Goal: Information Seeking & Learning: Learn about a topic

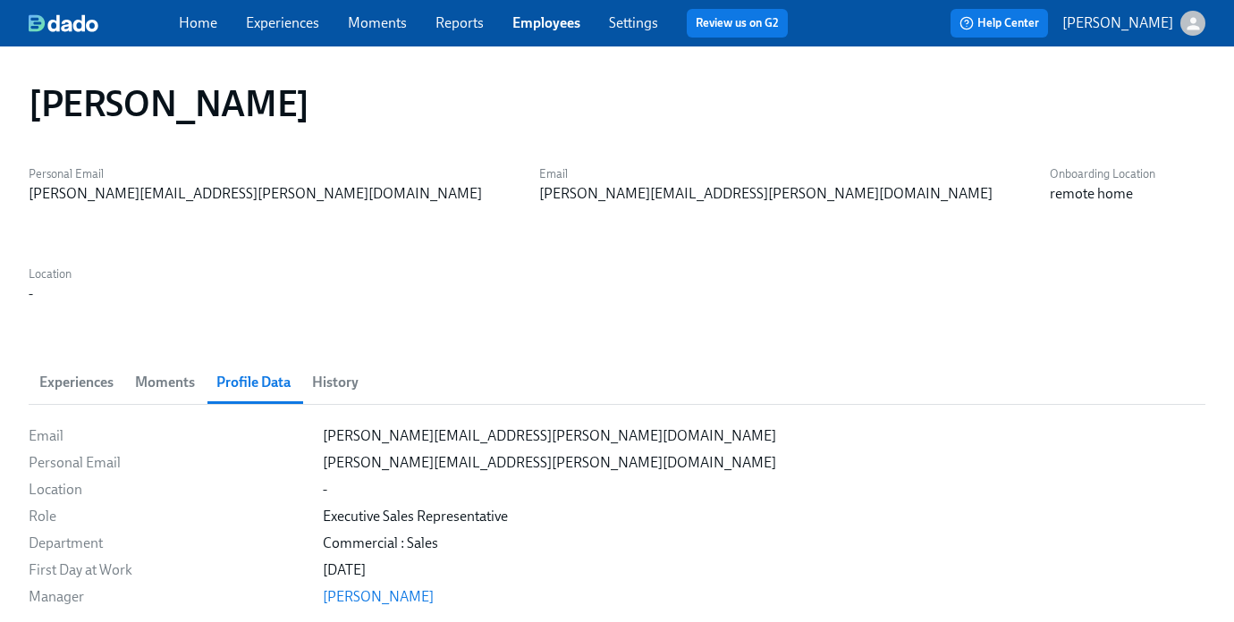
click at [275, 36] on div "Home Experiences Moments Reports Employees Settings Review us on G2" at bounding box center [490, 23] width 623 height 29
click at [283, 23] on link "Experiences" at bounding box center [282, 22] width 73 height 17
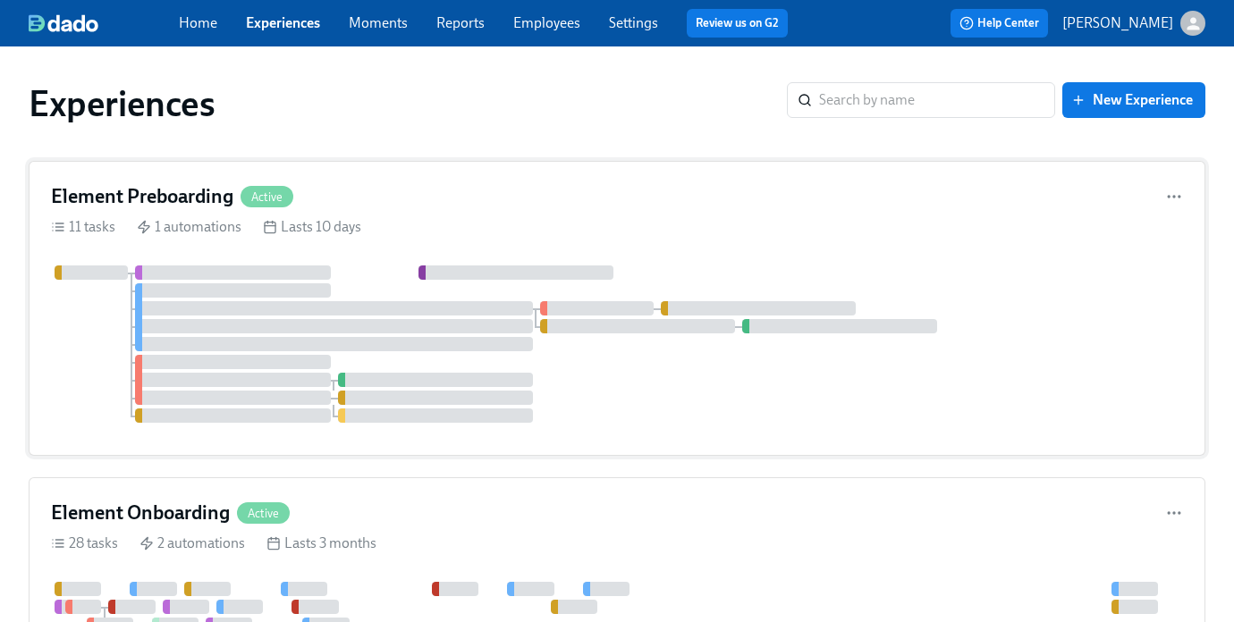
click at [354, 188] on div "Element Preboarding Active" at bounding box center [617, 196] width 1132 height 27
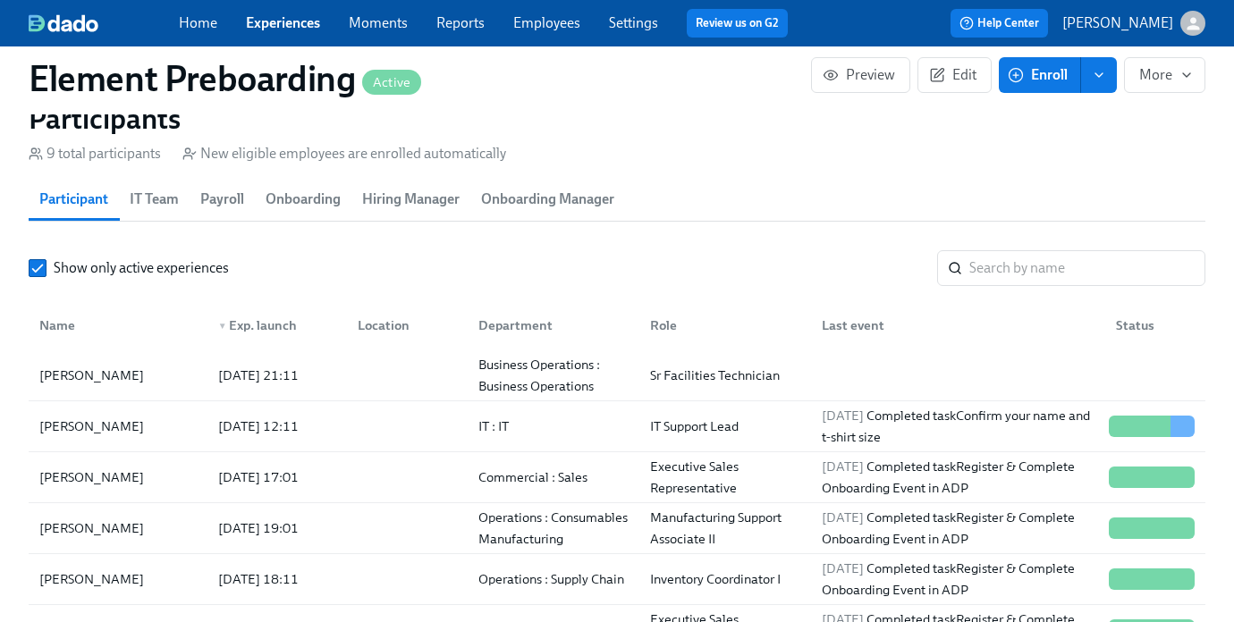
scroll to position [68, 0]
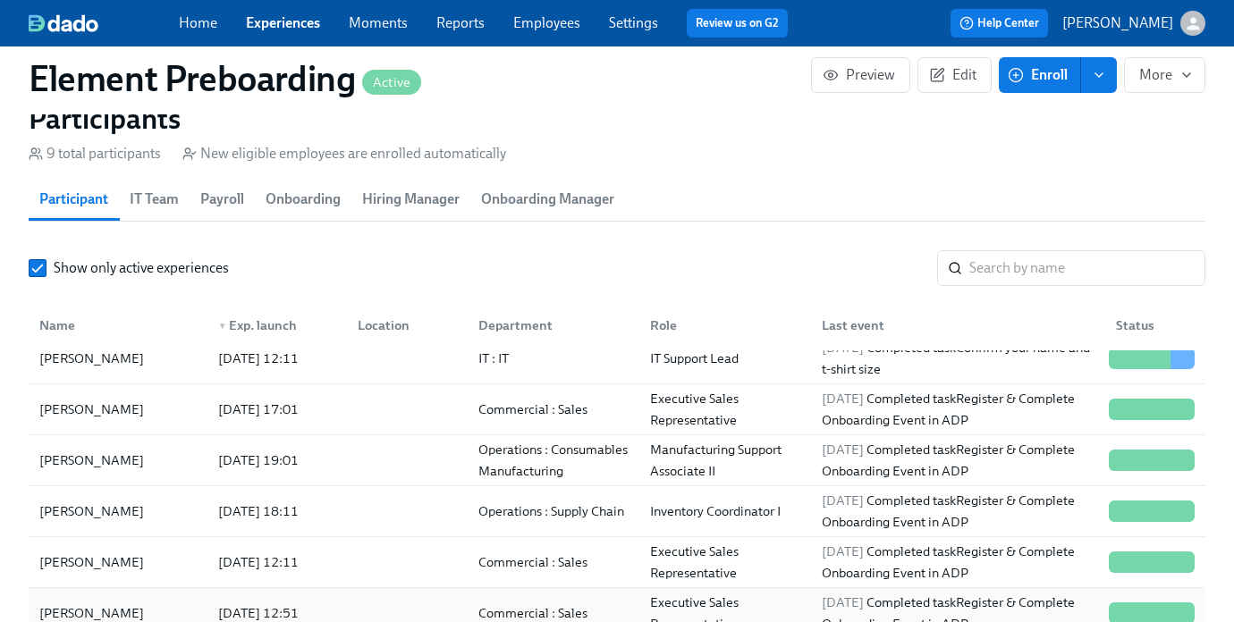
click at [169, 608] on div "[PERSON_NAME]" at bounding box center [118, 614] width 172 height 36
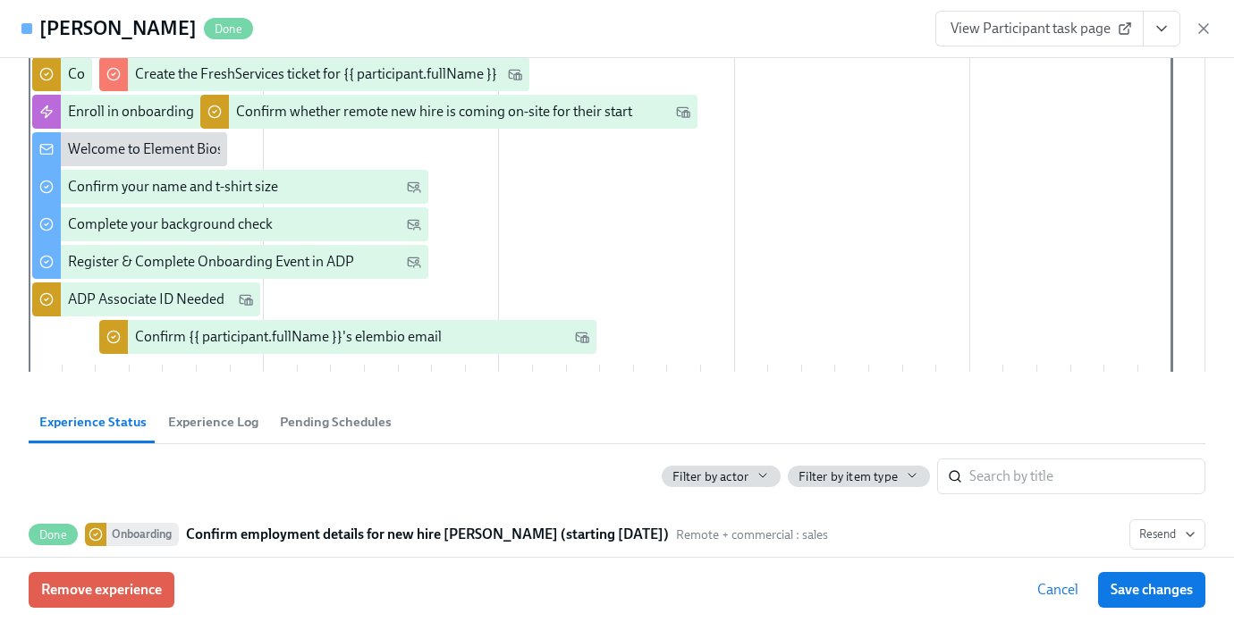
scroll to position [173, 0]
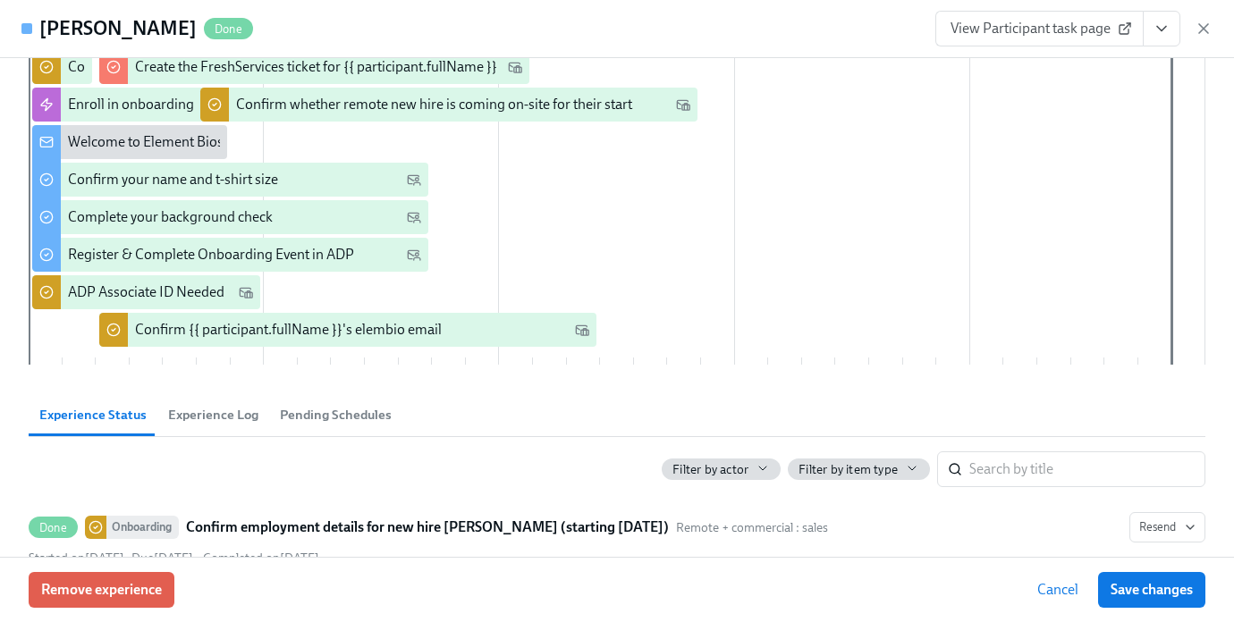
click at [218, 410] on span "Experience Log" at bounding box center [213, 415] width 90 height 21
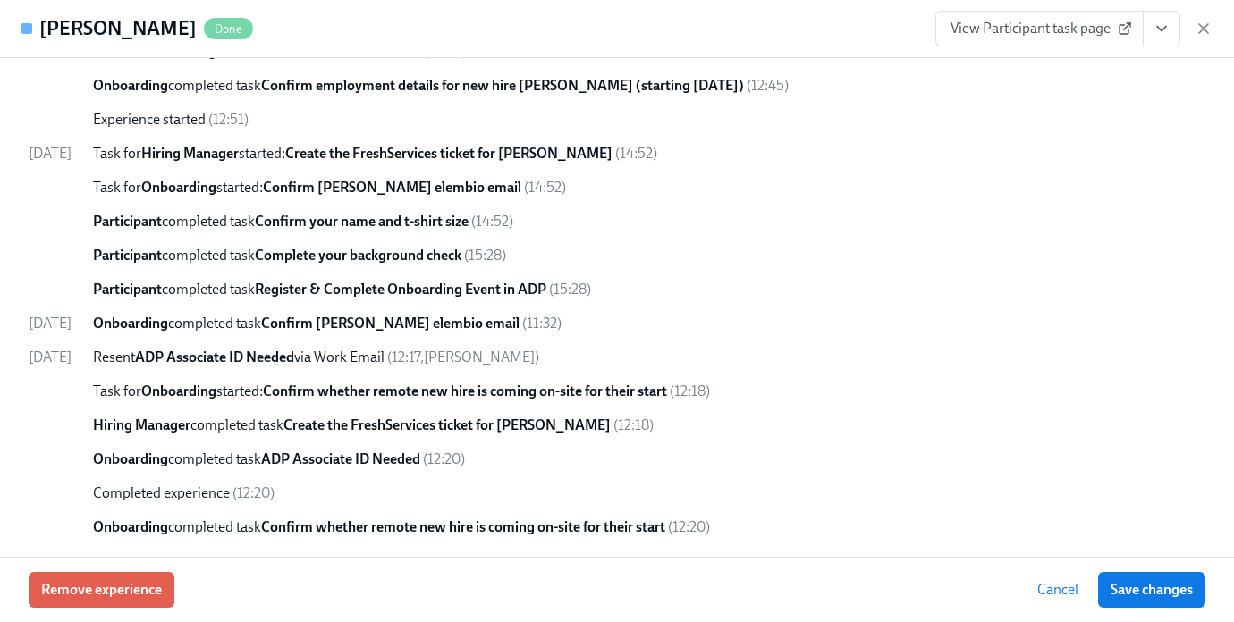
scroll to position [797, 0]
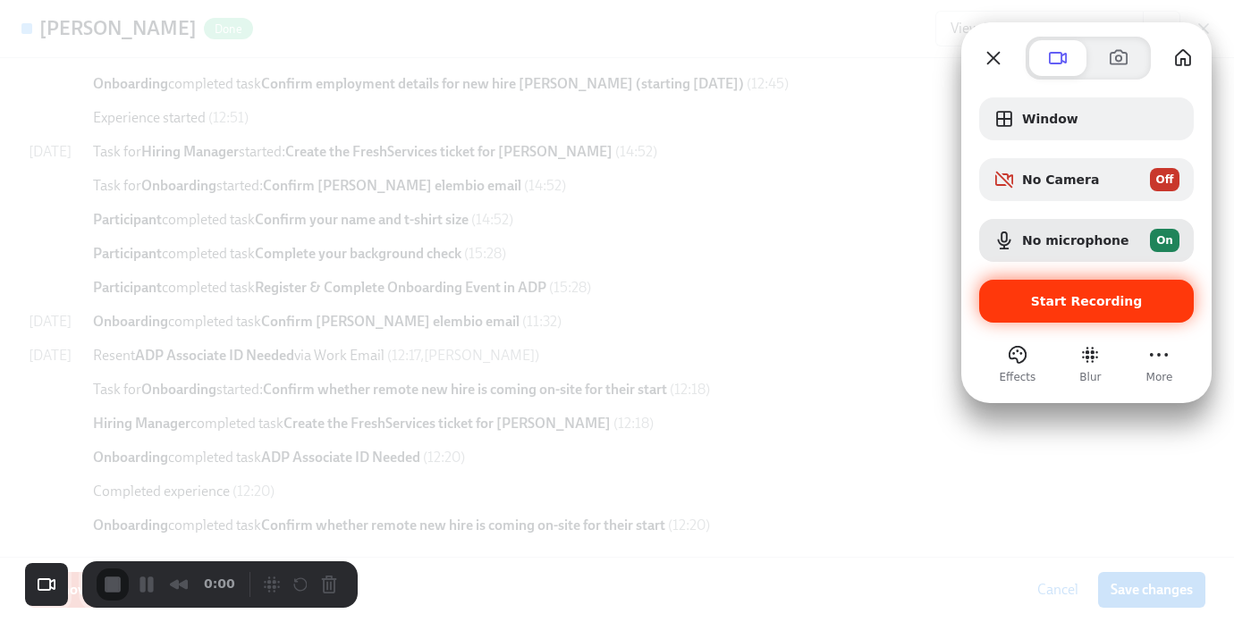
click at [1026, 310] on div "Start Recording" at bounding box center [1086, 301] width 215 height 43
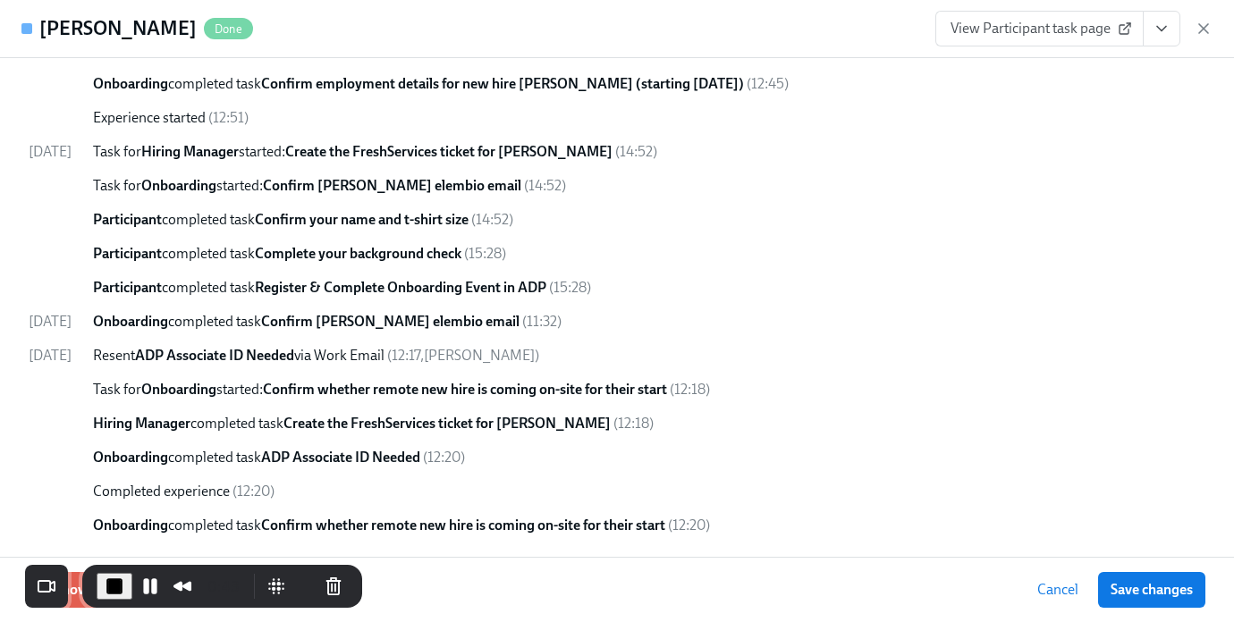
scroll to position [795, 0]
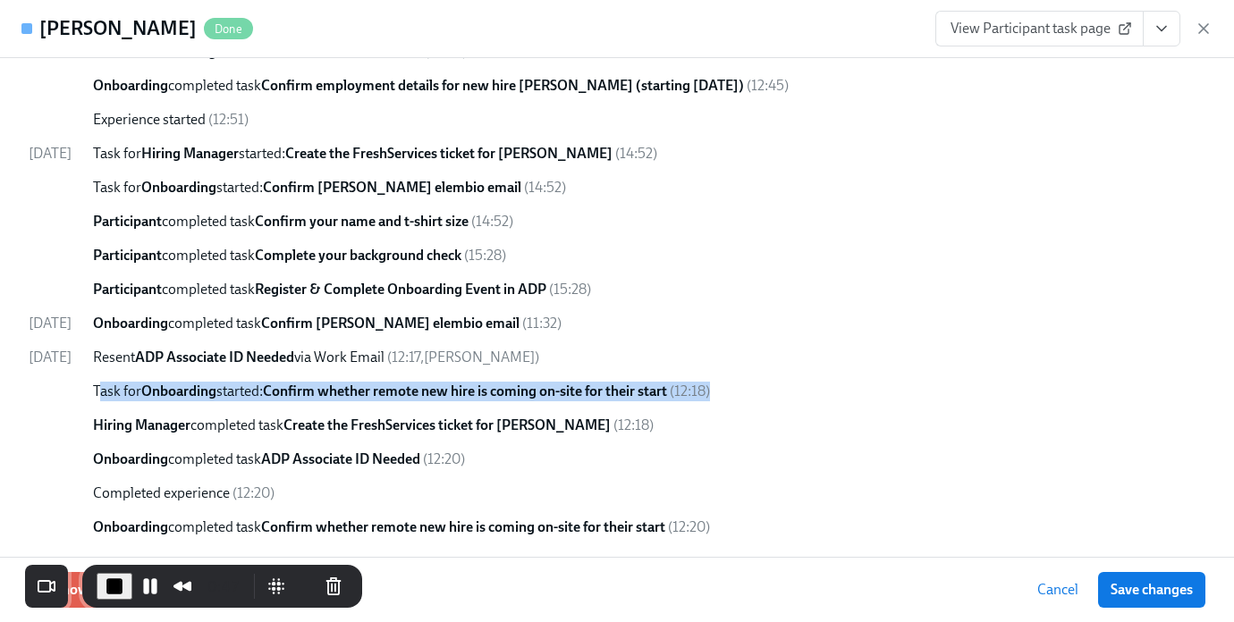
drag, startPoint x: 131, startPoint y: 389, endPoint x: 768, endPoint y: 388, distance: 636.8
click at [768, 388] on div "Task for Onboarding started: Confirm whether remote new hire is coming on-site …" at bounding box center [649, 392] width 1113 height 20
click at [667, 386] on strong "Confirm whether remote new hire is coming on-site for their start" at bounding box center [465, 391] width 404 height 17
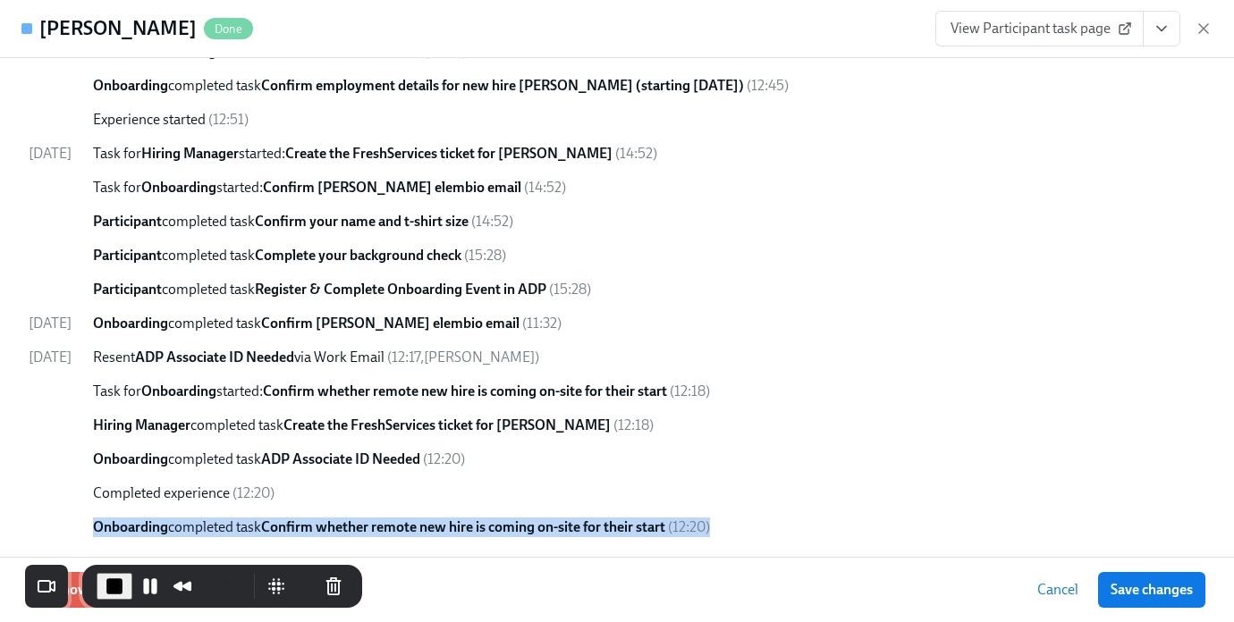
drag, startPoint x: 86, startPoint y: 532, endPoint x: 795, endPoint y: 530, distance: 709.2
click at [795, 530] on div "[DATE] Enrolled via user import ( 12:42 ) Participant received message Welcome …" at bounding box center [617, 204] width 1177 height 665
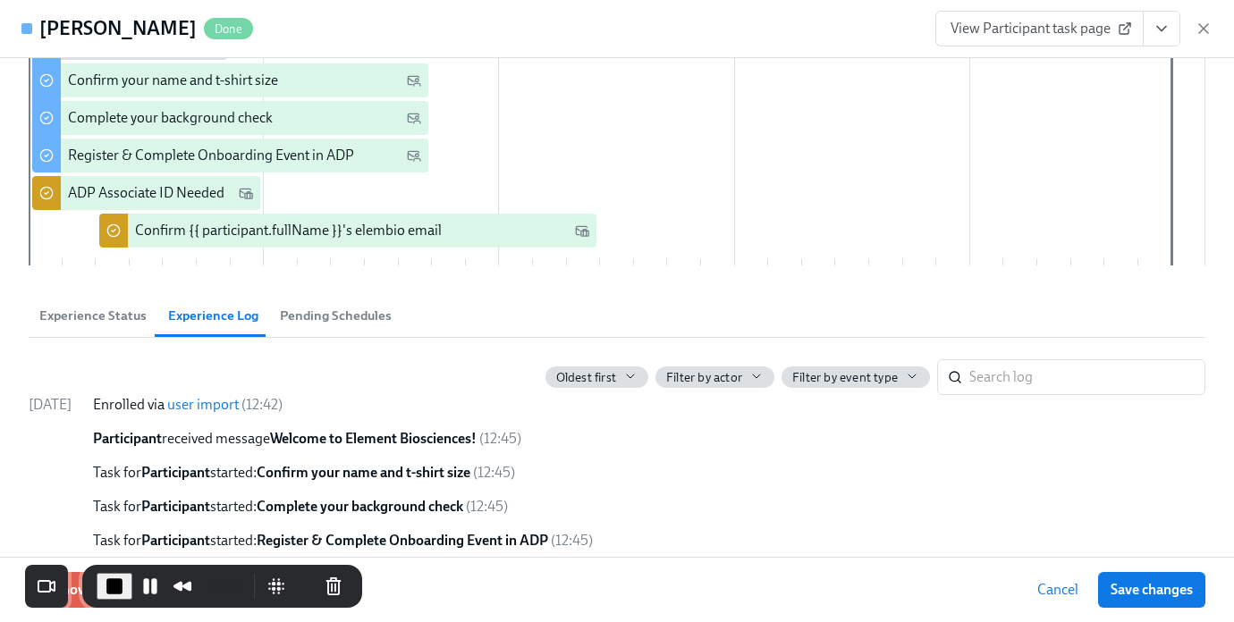
scroll to position [0, 0]
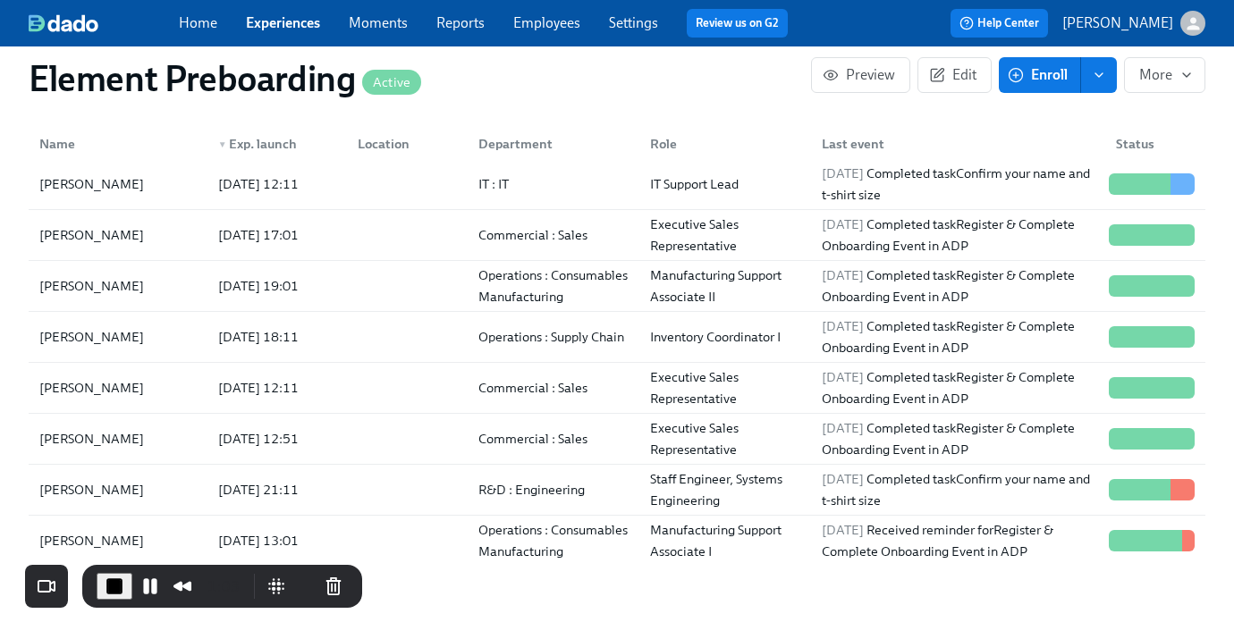
scroll to position [68, 0]
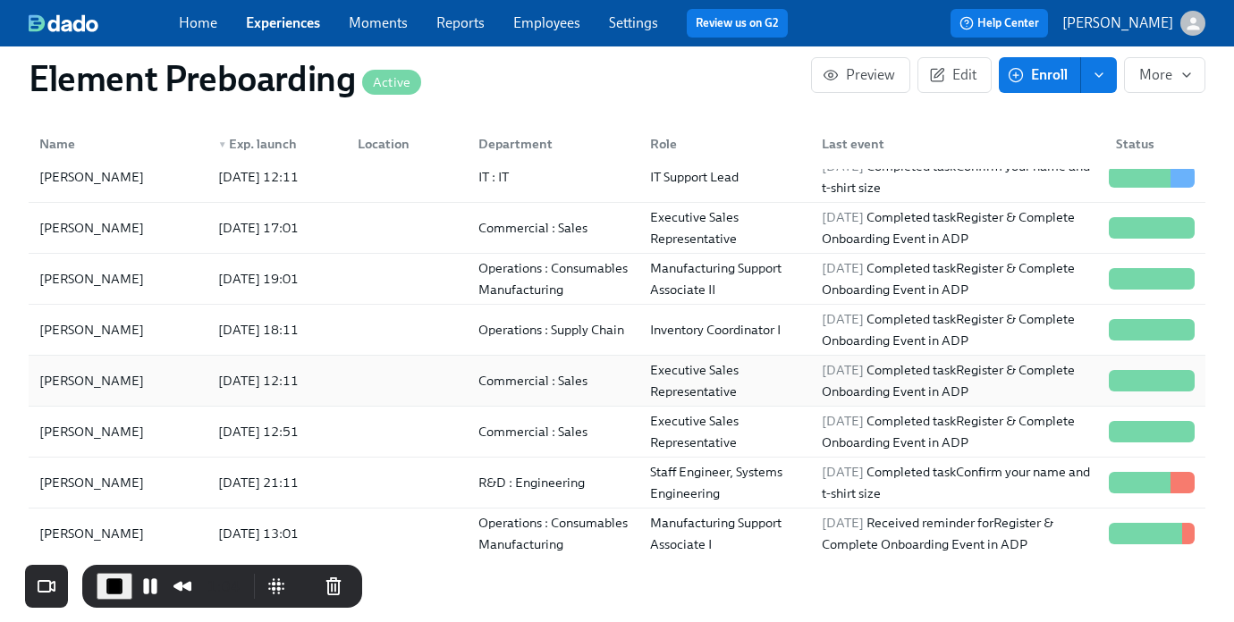
click at [197, 382] on div "[PERSON_NAME]" at bounding box center [118, 381] width 172 height 36
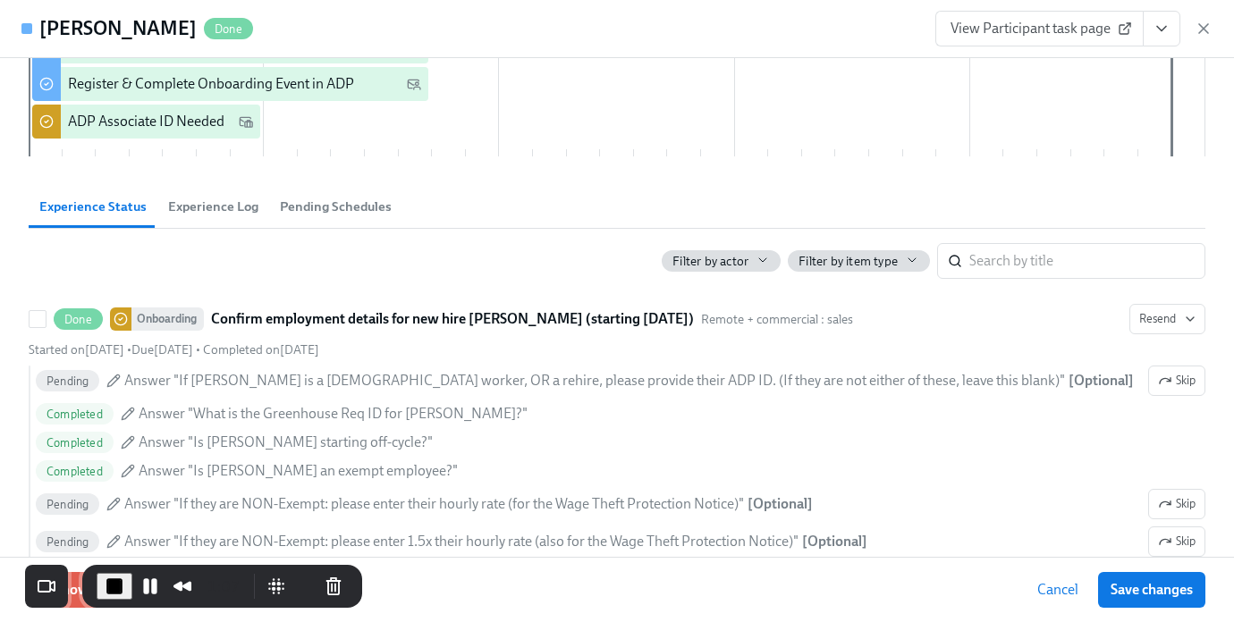
scroll to position [419, 0]
click at [225, 207] on span "Experience Log" at bounding box center [213, 206] width 90 height 21
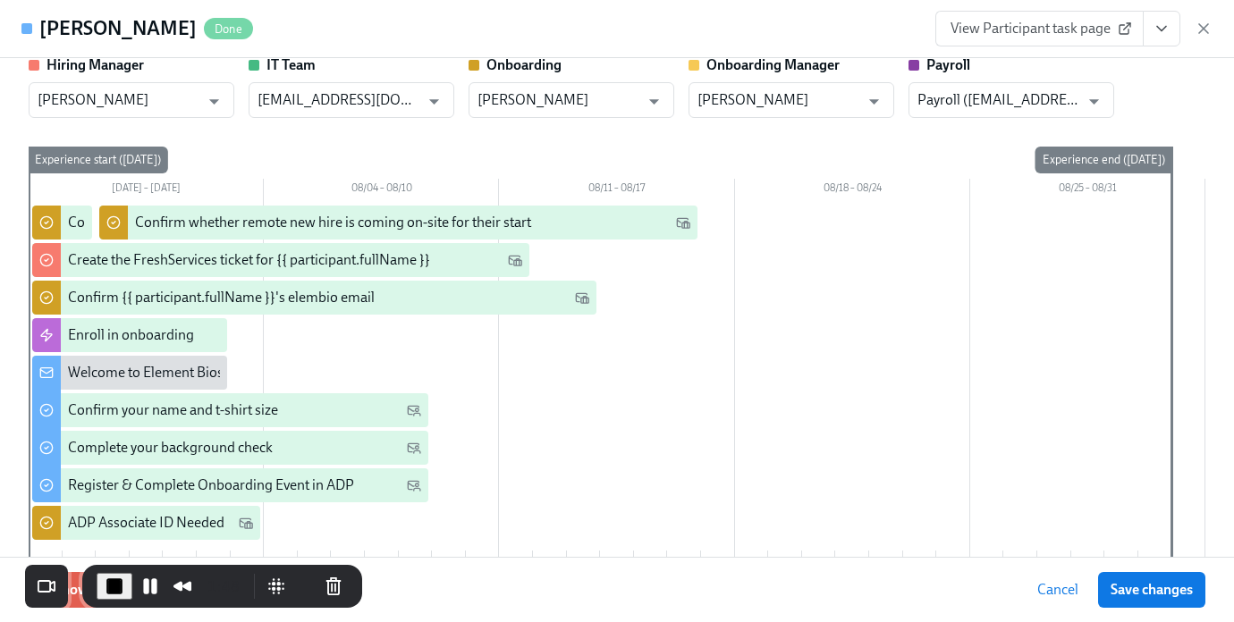
scroll to position [0, 0]
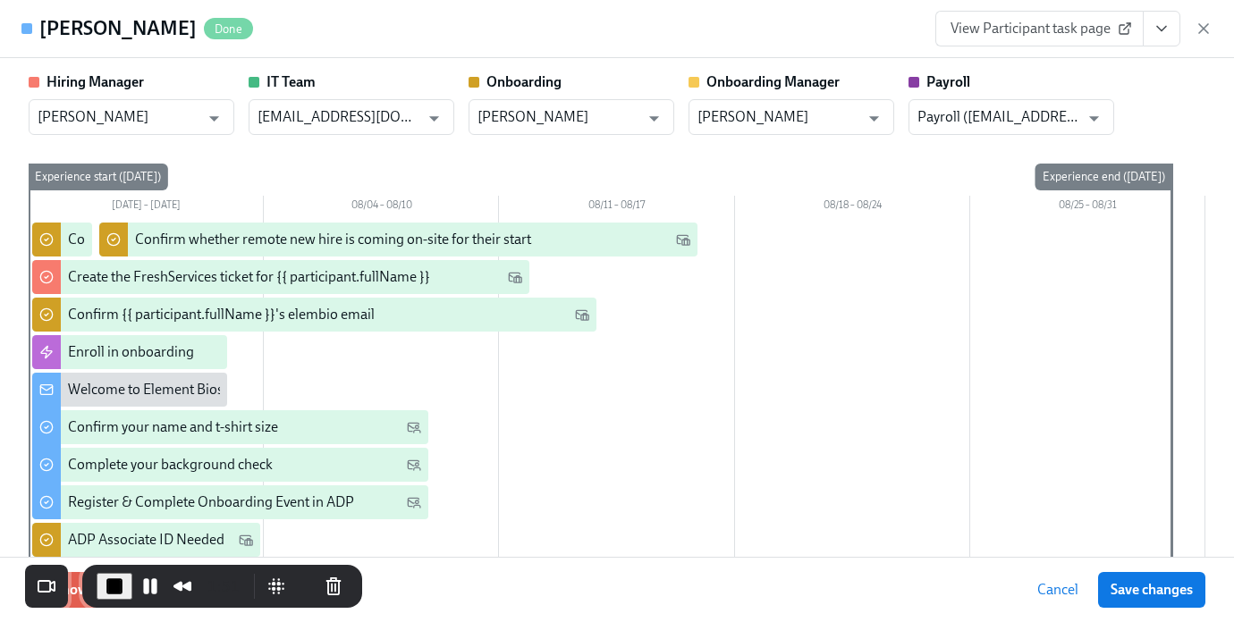
click at [1161, 28] on icon "View task page" at bounding box center [1162, 29] width 18 height 18
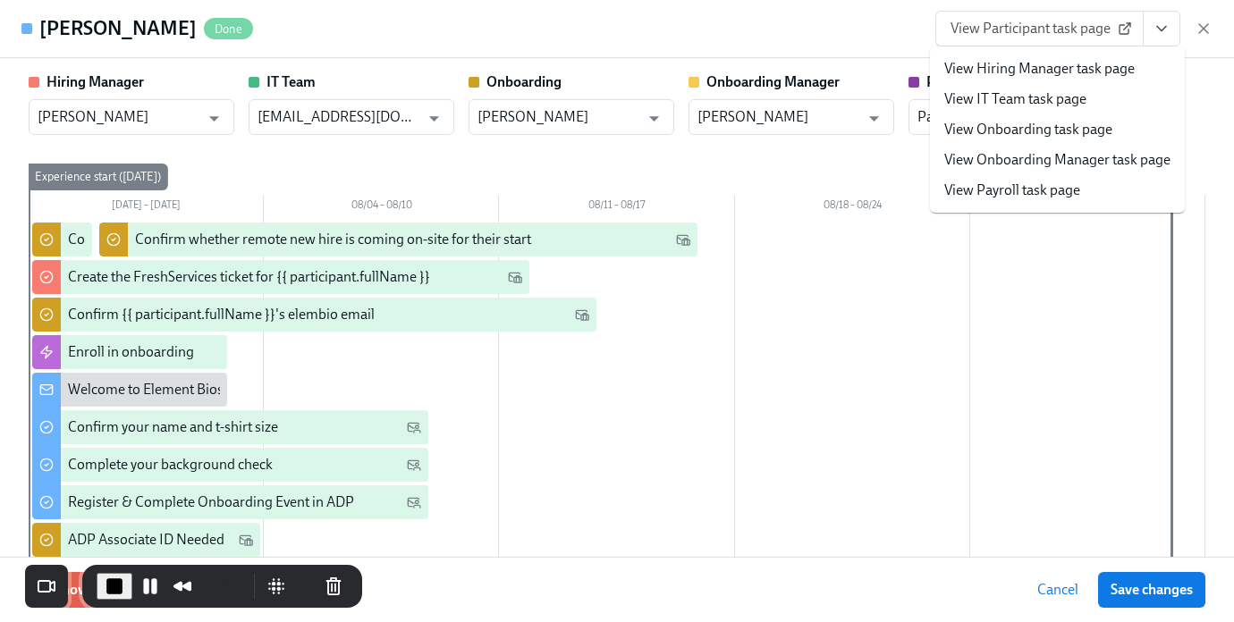
click at [1055, 163] on link "View Onboarding Manager task page" at bounding box center [1057, 160] width 226 height 20
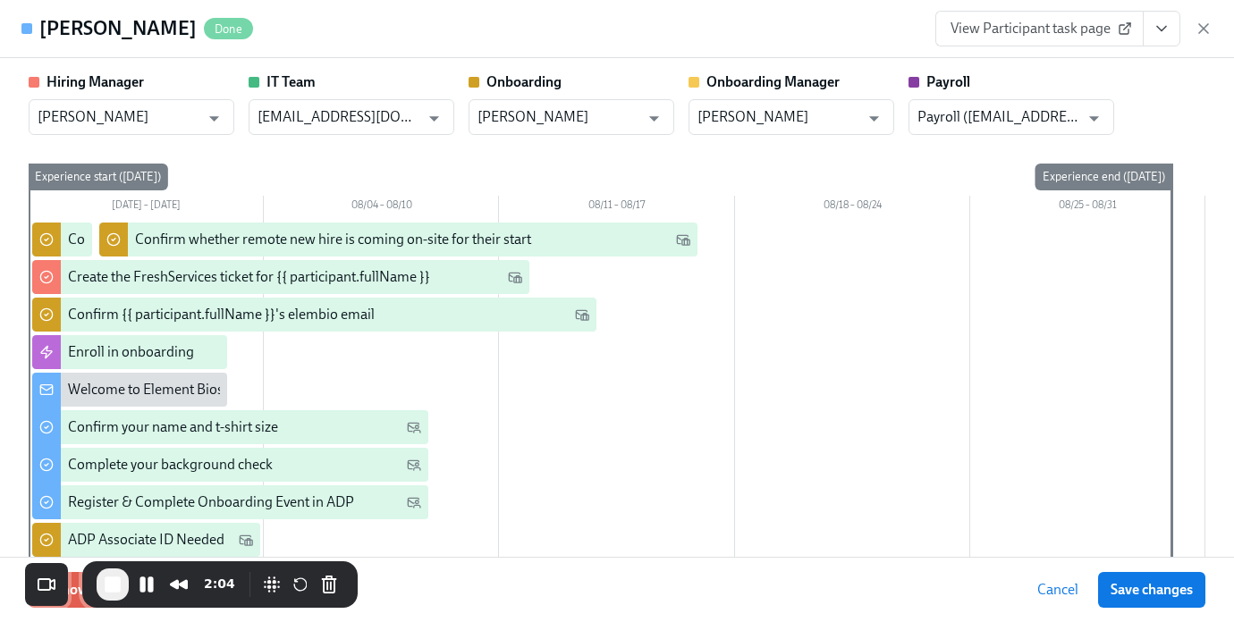
click at [1164, 38] on button "View task page" at bounding box center [1162, 29] width 38 height 36
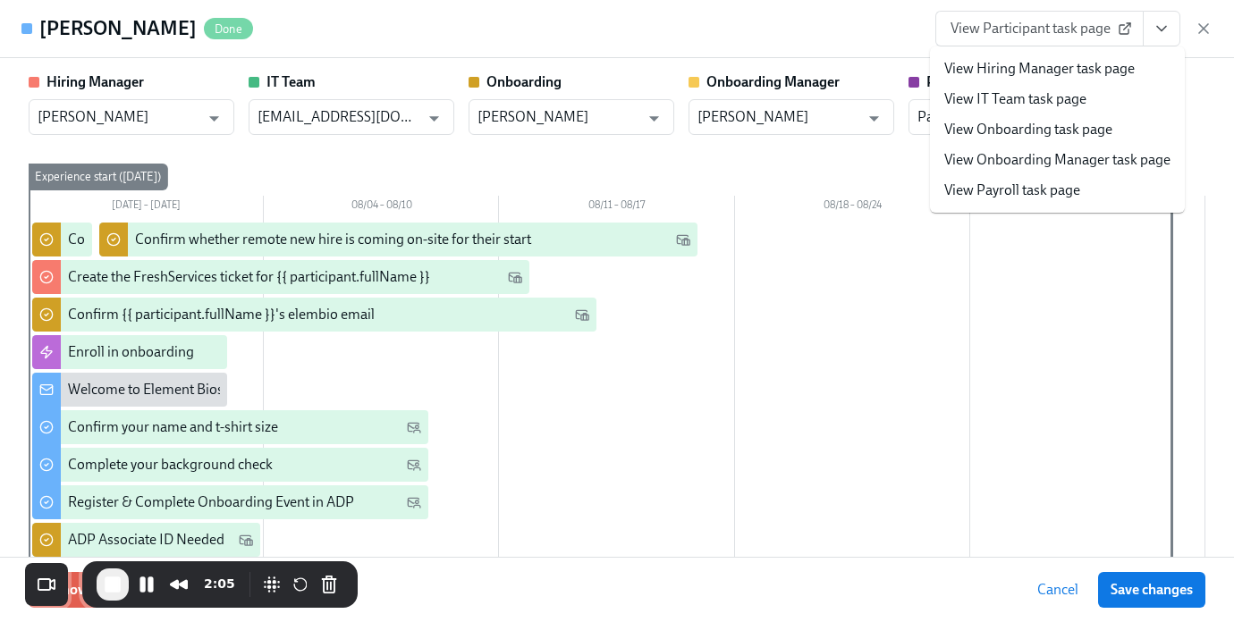
click at [1106, 133] on link "View Onboarding task page" at bounding box center [1028, 130] width 168 height 20
